Goal: Task Accomplishment & Management: Manage account settings

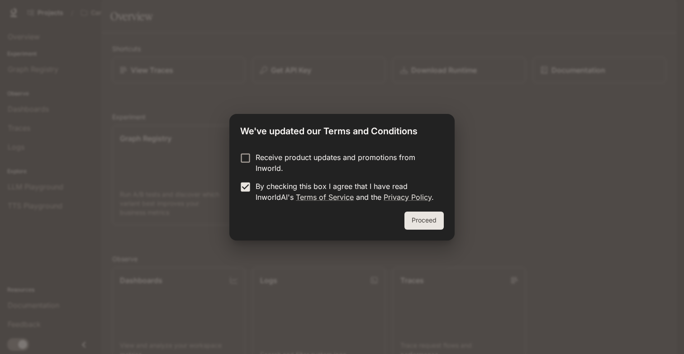
click at [422, 221] on button "Proceed" at bounding box center [423, 221] width 39 height 18
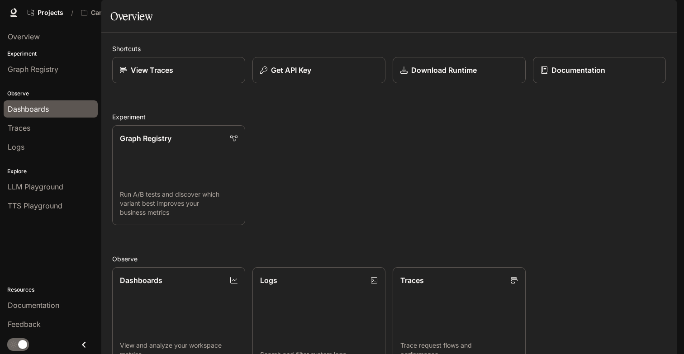
click at [44, 110] on span "Dashboards" at bounding box center [28, 109] width 41 height 11
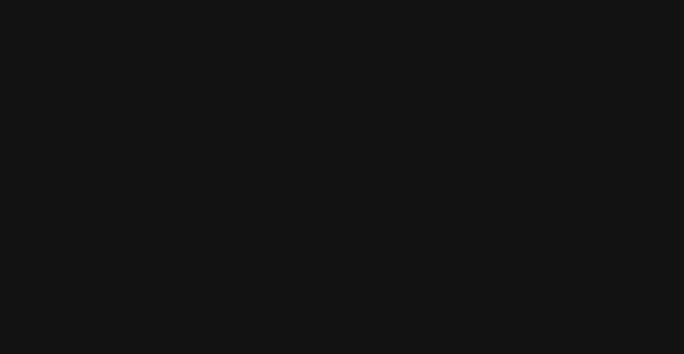
click at [323, 0] on html at bounding box center [342, 0] width 684 height 0
click at [299, 0] on html at bounding box center [342, 0] width 684 height 0
click at [198, 0] on html at bounding box center [342, 0] width 684 height 0
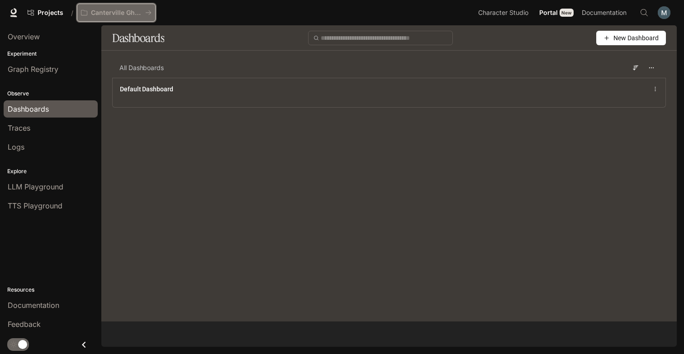
click at [117, 12] on p "Canterville Ghost" at bounding box center [116, 13] width 51 height 8
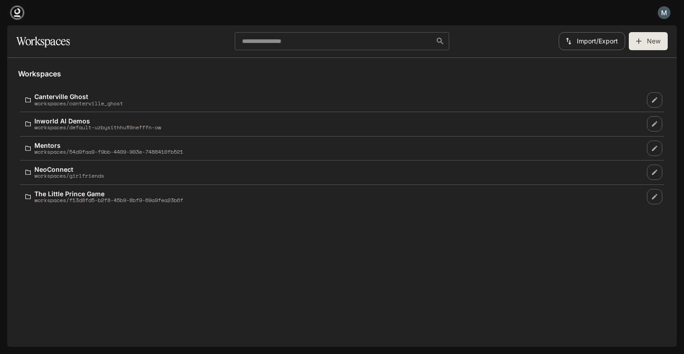
click at [16, 14] on icon at bounding box center [17, 12] width 9 height 9
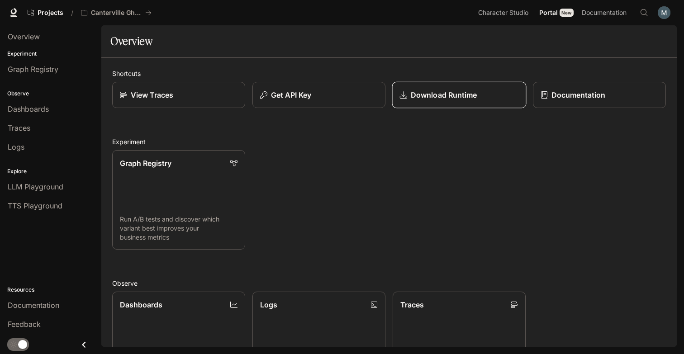
click at [448, 105] on link "Download Runtime" at bounding box center [459, 95] width 134 height 27
click at [315, 192] on div "Graph Registry Run A/B tests and discover which variant best improves your busi…" at bounding box center [385, 196] width 561 height 107
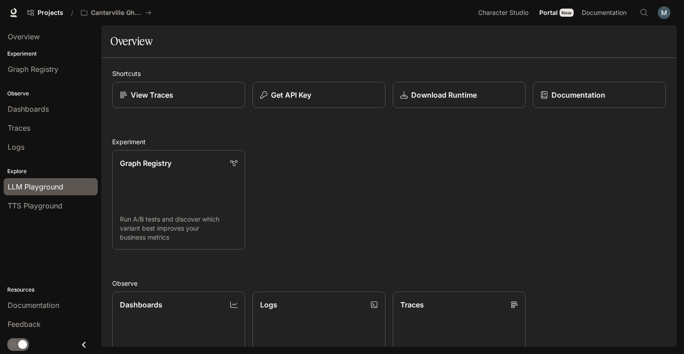
click at [44, 187] on span "LLM Playground" at bounding box center [36, 186] width 56 height 11
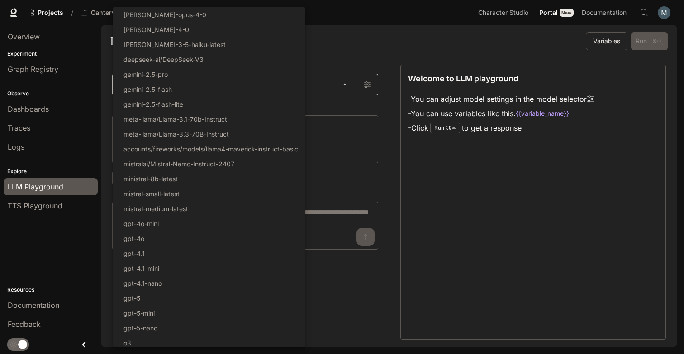
click at [243, 87] on body "Skip to main content Projects / Canterville Ghost Character Studio Character St…" at bounding box center [342, 177] width 684 height 354
click at [363, 53] on div at bounding box center [342, 177] width 684 height 354
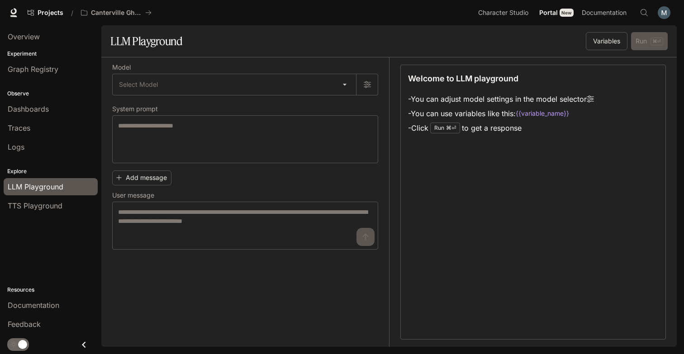
click at [309, 50] on section "LLM Playground Variables Run ⌘⏎" at bounding box center [388, 41] width 575 height 32
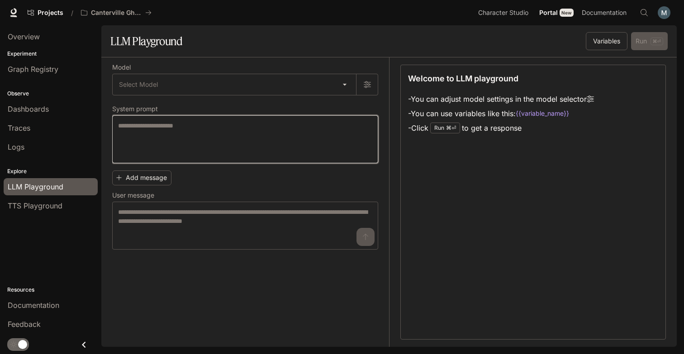
click at [166, 143] on textarea at bounding box center [245, 139] width 254 height 36
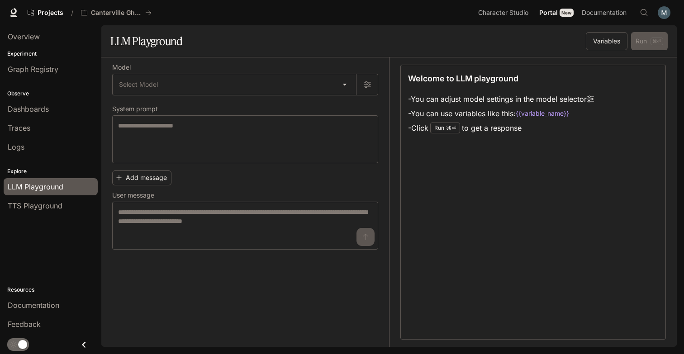
click at [203, 183] on div "Add message User message * ​" at bounding box center [245, 208] width 266 height 83
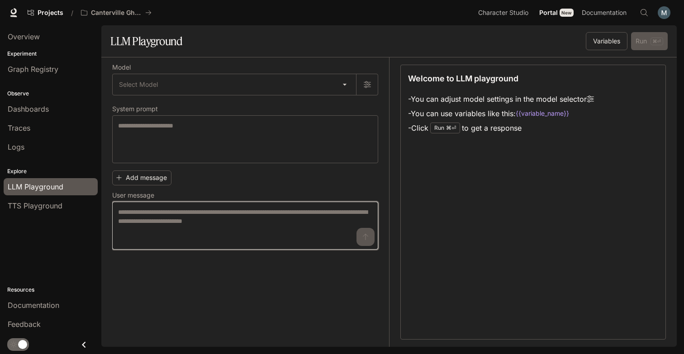
click at [270, 227] on textarea at bounding box center [245, 226] width 254 height 36
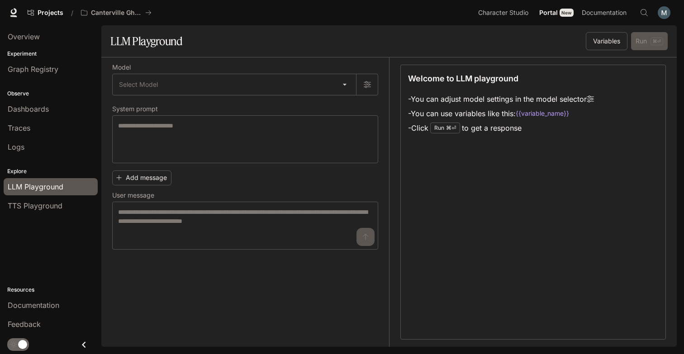
click at [216, 177] on div "Add message User message * ​" at bounding box center [245, 208] width 266 height 83
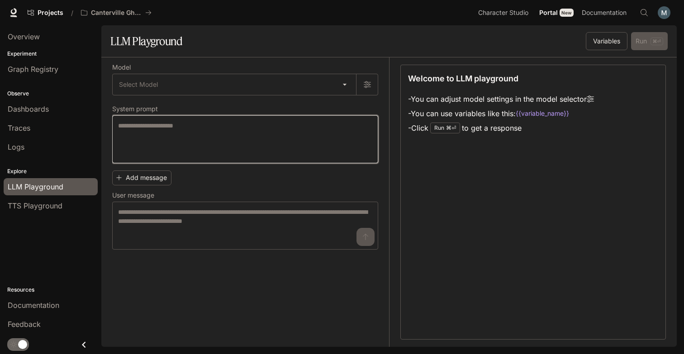
click at [190, 142] on textarea at bounding box center [245, 139] width 254 height 36
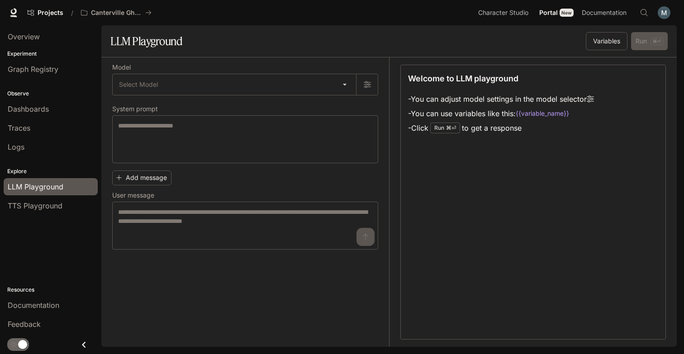
click at [178, 100] on div "Model Select Model ​ System prompt * ​ Add message User message * ​" at bounding box center [245, 157] width 266 height 185
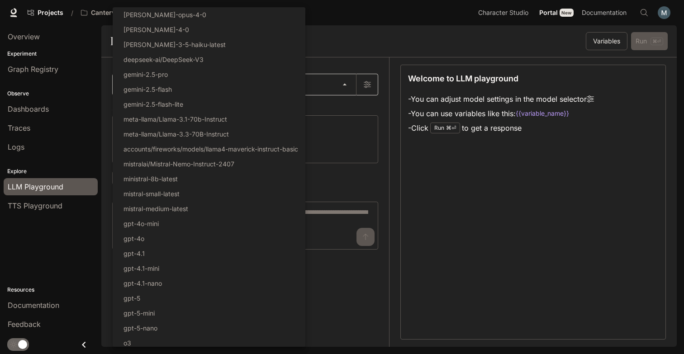
click at [174, 89] on body "Skip to main content Projects / Canterville Ghost Character Studio Character St…" at bounding box center [342, 177] width 684 height 354
click at [358, 136] on div at bounding box center [342, 177] width 684 height 354
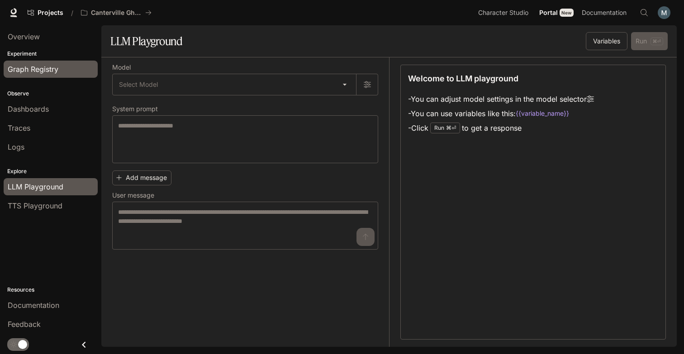
click at [33, 68] on span "Graph Registry" at bounding box center [33, 69] width 51 height 11
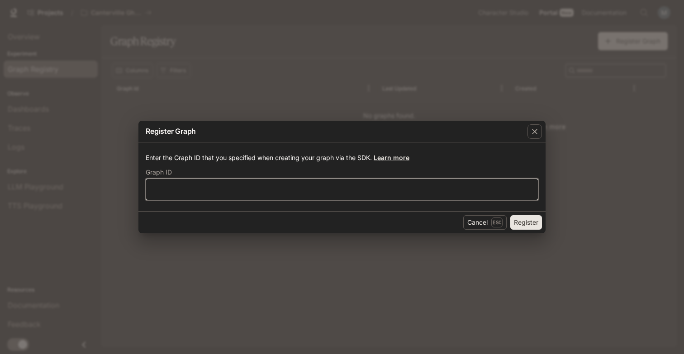
click at [231, 193] on input "text" at bounding box center [342, 189] width 392 height 9
type input "****"
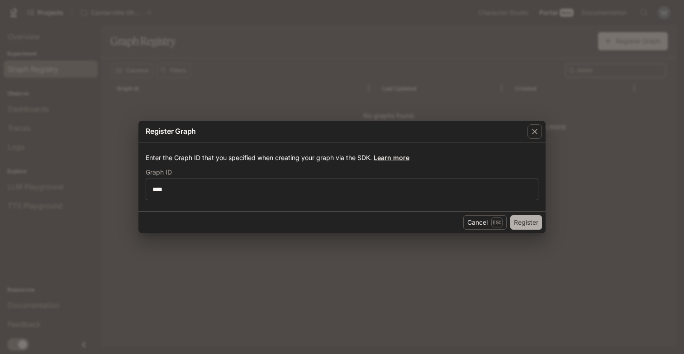
click at [520, 224] on button "Register" at bounding box center [526, 222] width 32 height 14
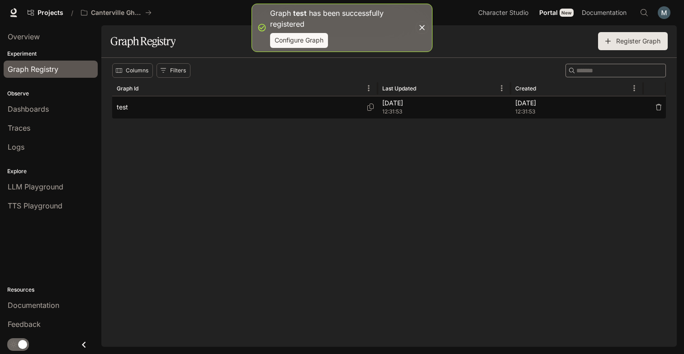
click at [147, 112] on div "test" at bounding box center [245, 107] width 257 height 22
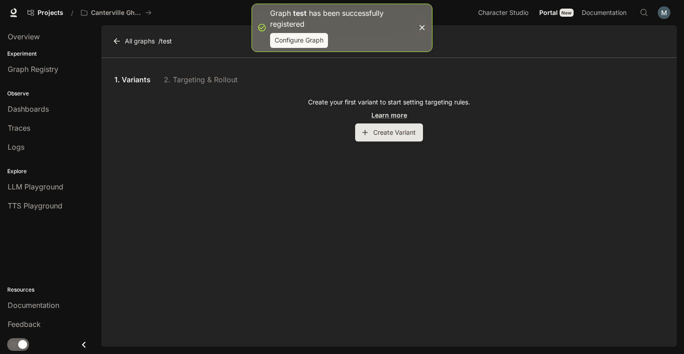
click at [410, 136] on button "Create Variant" at bounding box center [389, 133] width 68 height 18
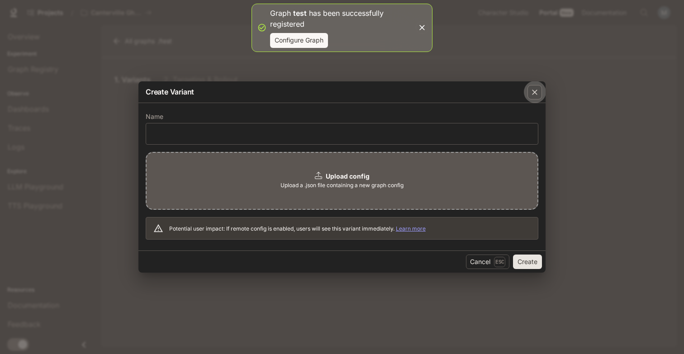
click at [538, 94] on icon "button" at bounding box center [534, 92] width 9 height 9
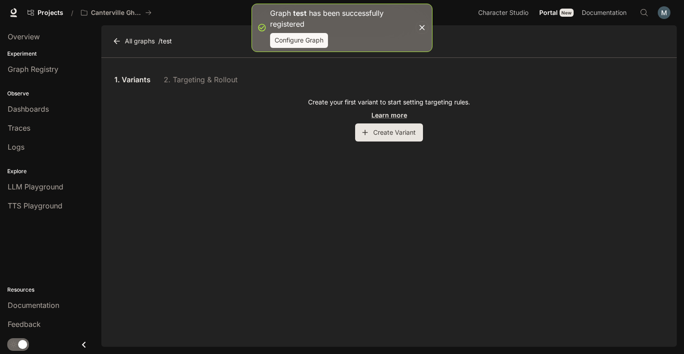
click at [191, 102] on div "Create your first variant to start setting targeting rules. Learn more Create V…" at bounding box center [389, 120] width 554 height 44
click at [114, 43] on icon at bounding box center [116, 41] width 9 height 9
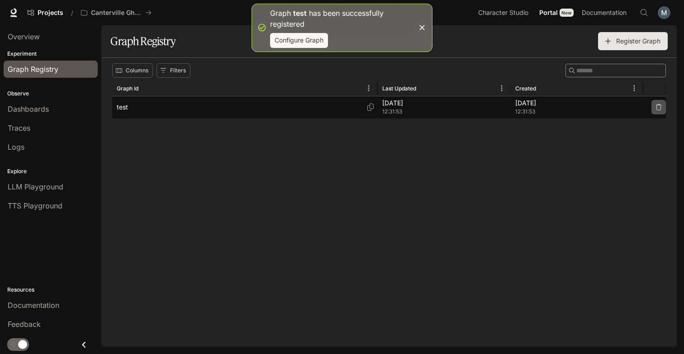
click at [662, 111] on button "button" at bounding box center [659, 107] width 14 height 14
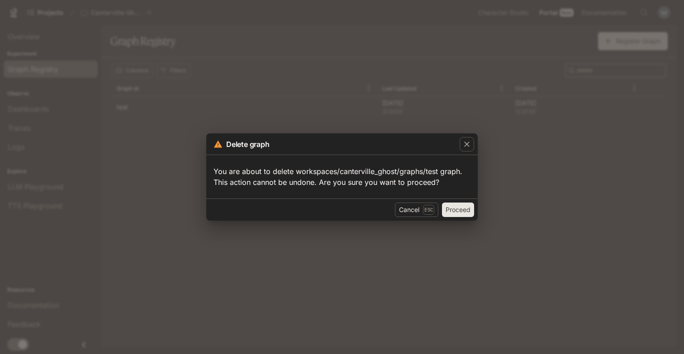
click at [449, 212] on button "Proceed" at bounding box center [458, 210] width 32 height 14
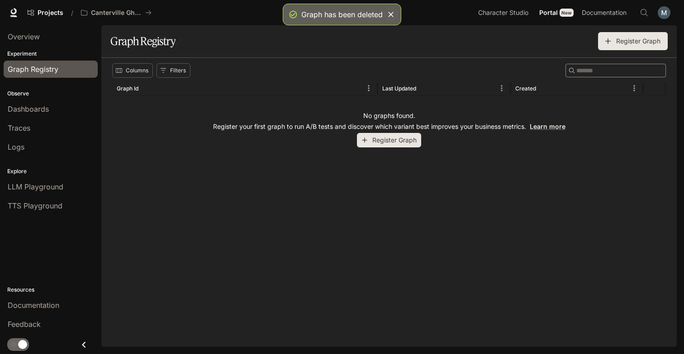
click at [272, 205] on div "Columns Filters ​ Graph Id Last Updated Created No graphs found. Register your …" at bounding box center [388, 202] width 575 height 289
click at [498, 14] on span "Character Studio" at bounding box center [503, 12] width 50 height 11
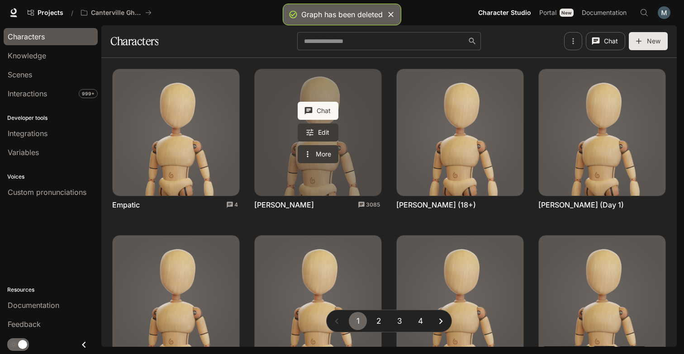
click at [275, 146] on link "Mr. Hiram Otis" at bounding box center [318, 132] width 127 height 127
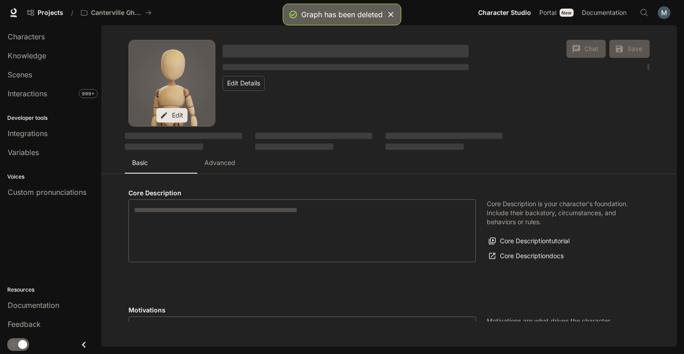
type textarea "**********"
type input "**********"
type textarea "**********"
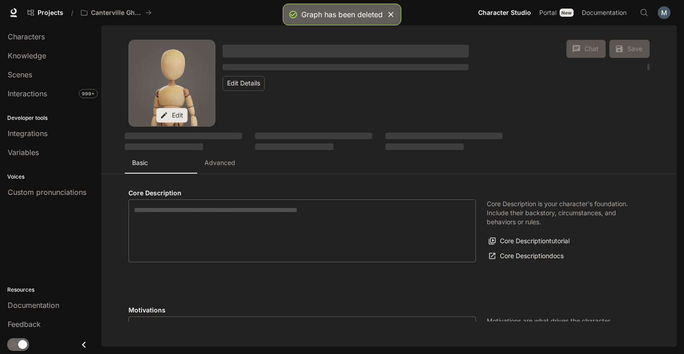
type input "*"
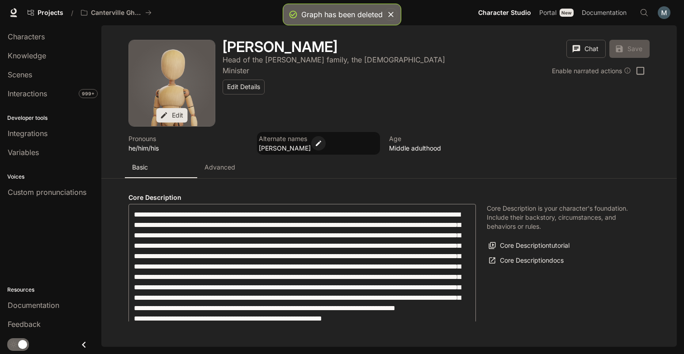
type input "**********"
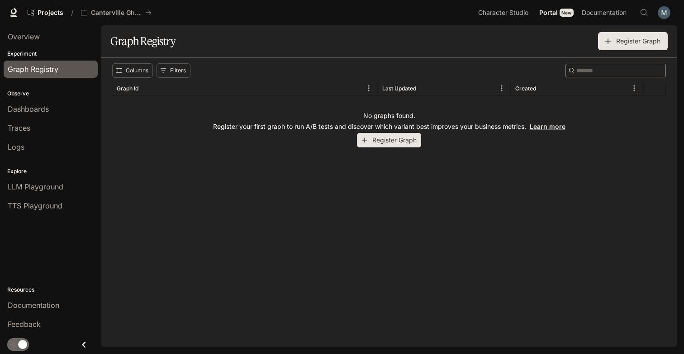
click at [552, 170] on div "Columns Filters ​ Graph Id Last Updated Created No graphs found. Register your …" at bounding box center [388, 202] width 575 height 289
click at [238, 223] on div "Columns Filters ​ Graph Id Last Updated Created No graphs found. Register your …" at bounding box center [388, 202] width 575 height 289
click at [226, 213] on div "Columns Filters ​ Graph Id Last Updated Created No graphs found. Register your …" at bounding box center [388, 202] width 575 height 289
click at [254, 218] on div "Columns Filters ​ Graph Id Last Updated Created No graphs found. Register your …" at bounding box center [388, 202] width 575 height 289
click at [298, 117] on div "No graphs found. Register your first graph to run A/B tests and discover which …" at bounding box center [389, 129] width 554 height 67
